Goal: Task Accomplishment & Management: Complete application form

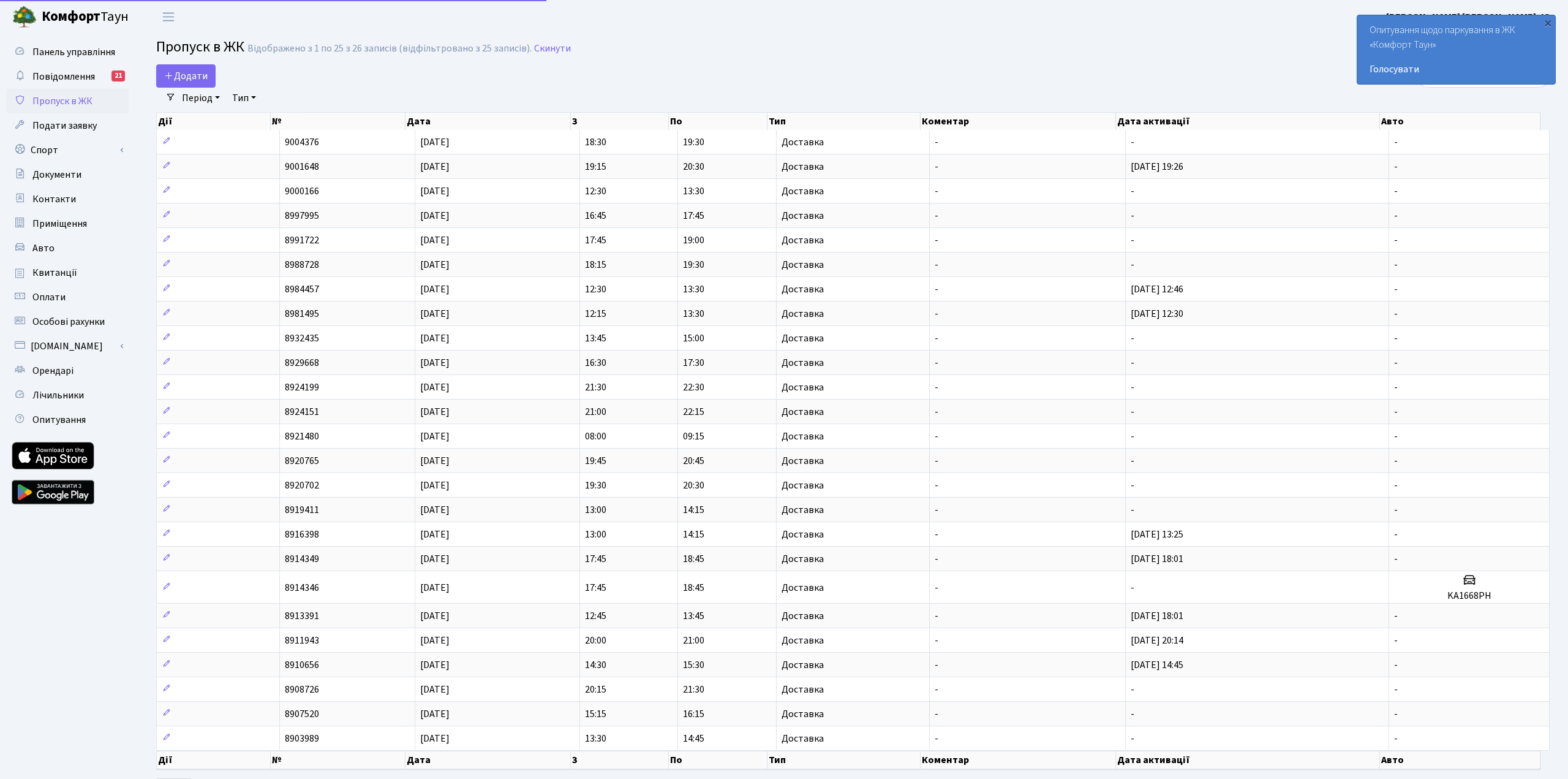
select select "25"
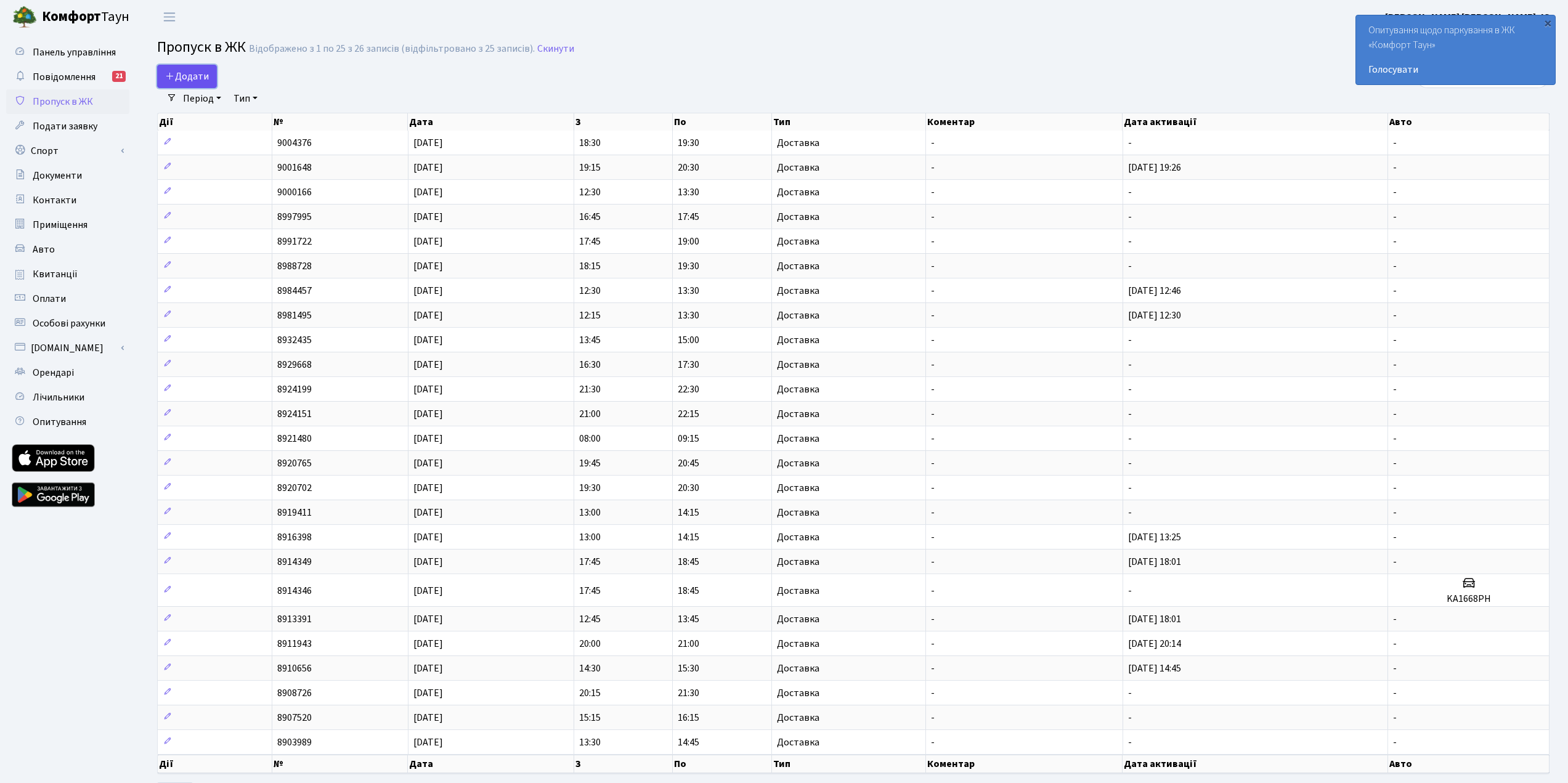
click at [188, 79] on span "Додати" at bounding box center [187, 76] width 44 height 14
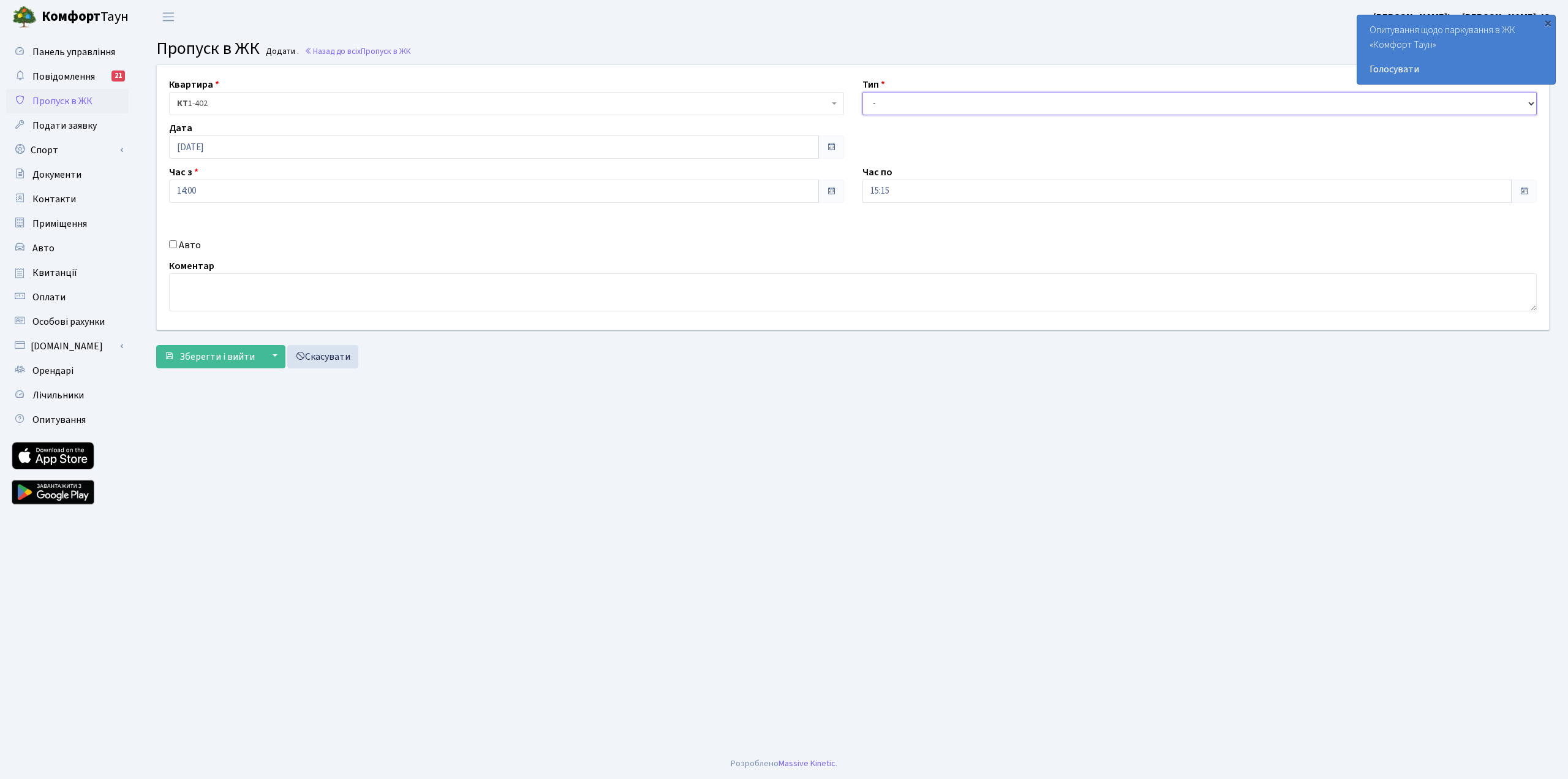
click at [959, 107] on select "- Доставка Таксі Гості Сервіс" at bounding box center [1199, 103] width 675 height 23
select select "1"
click at [862, 92] on select "- Доставка Таксі Гості Сервіс" at bounding box center [1199, 103] width 675 height 23
click at [201, 352] on span "Зберегти і вийти" at bounding box center [217, 356] width 75 height 14
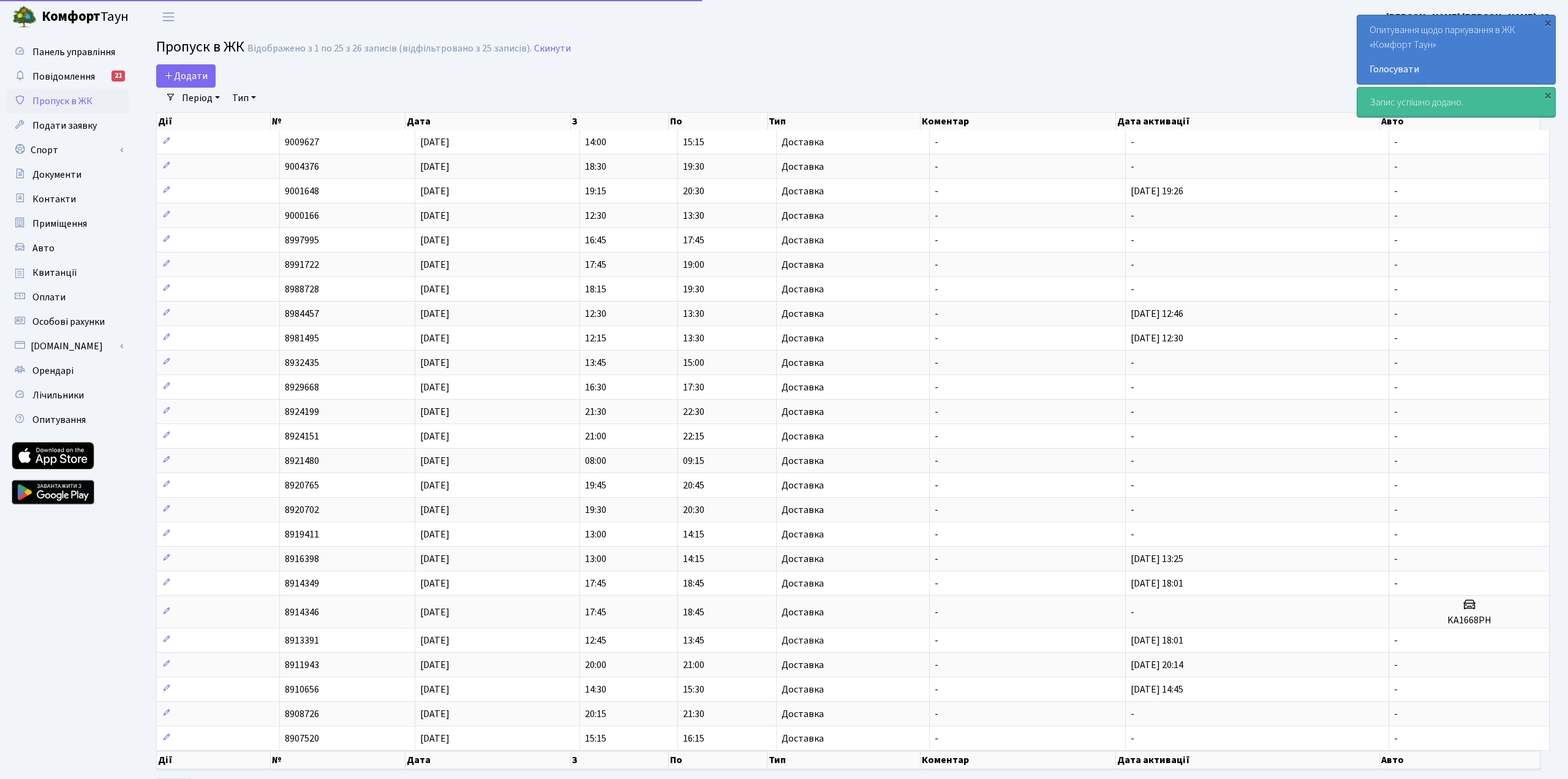
select select "25"
